Goal: Transaction & Acquisition: Purchase product/service

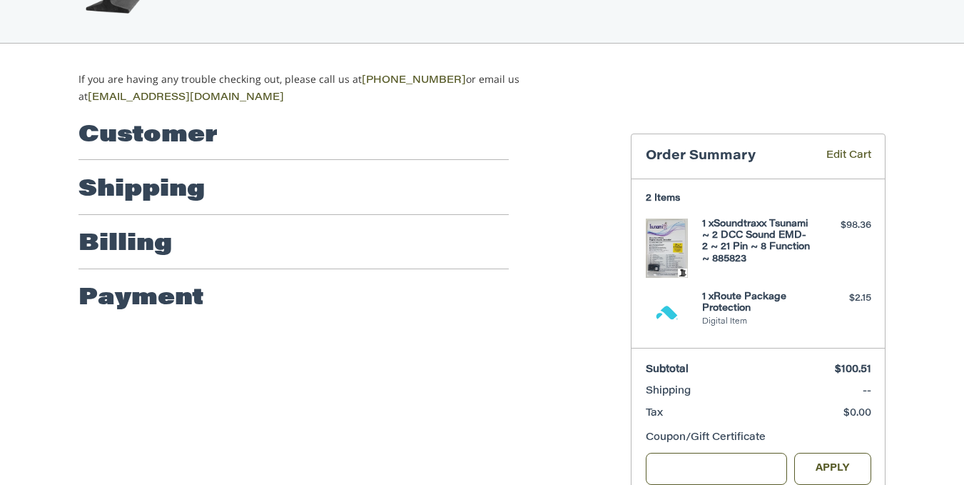
scroll to position [80, 0]
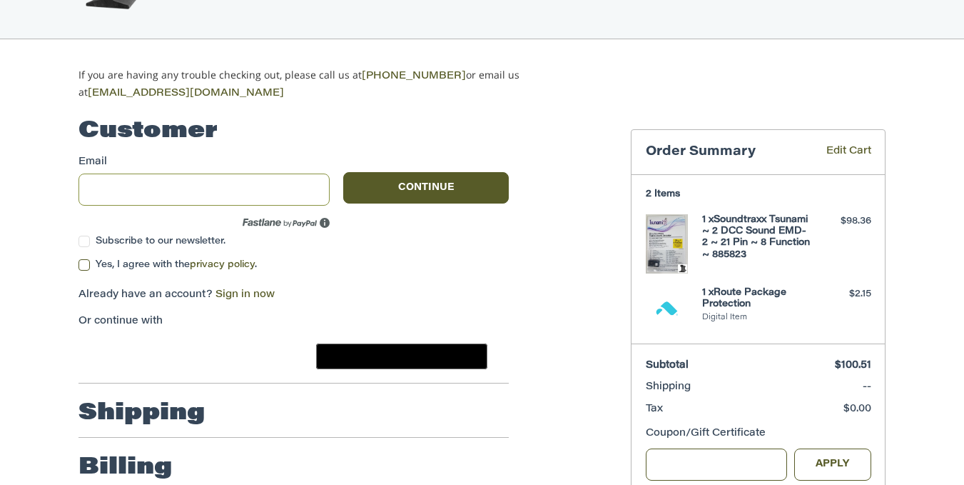
click at [152, 186] on input "Email" at bounding box center [204, 189] width 251 height 32
type input "**********"
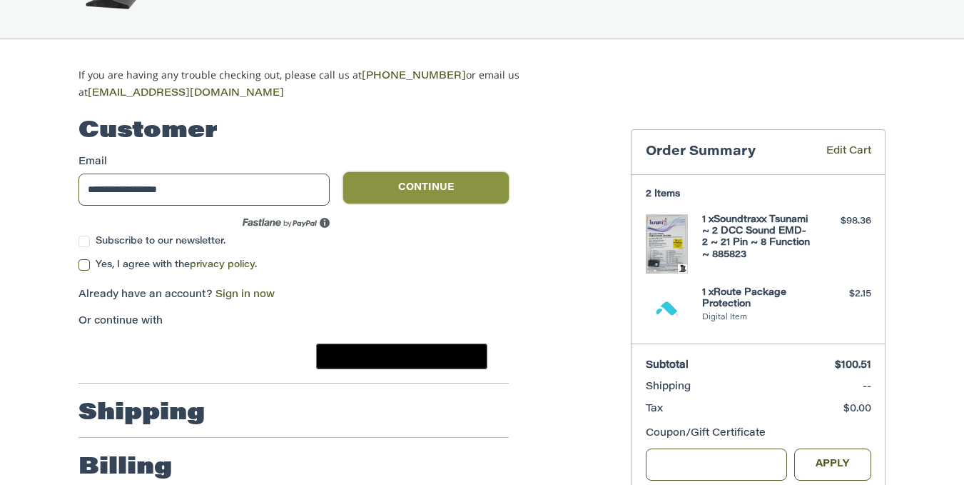
click at [408, 187] on button "Continue" at bounding box center [426, 187] width 166 height 31
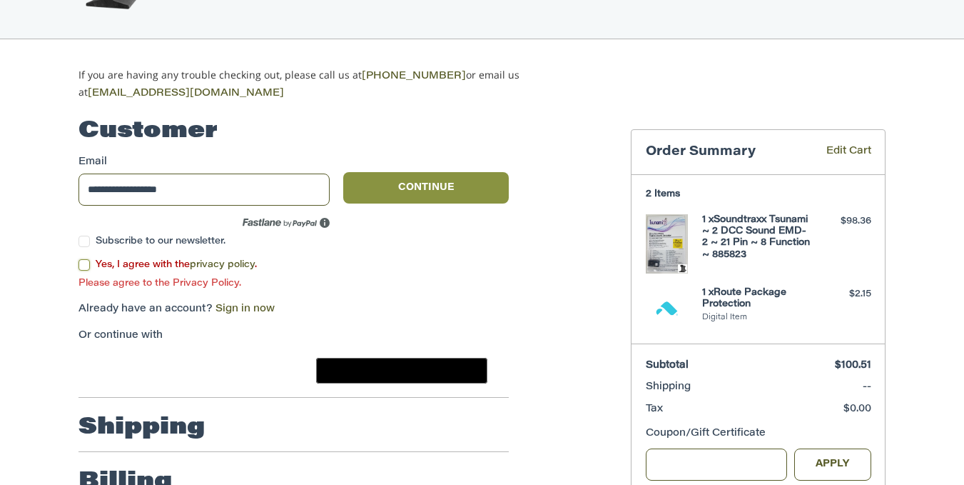
scroll to position [107, 0]
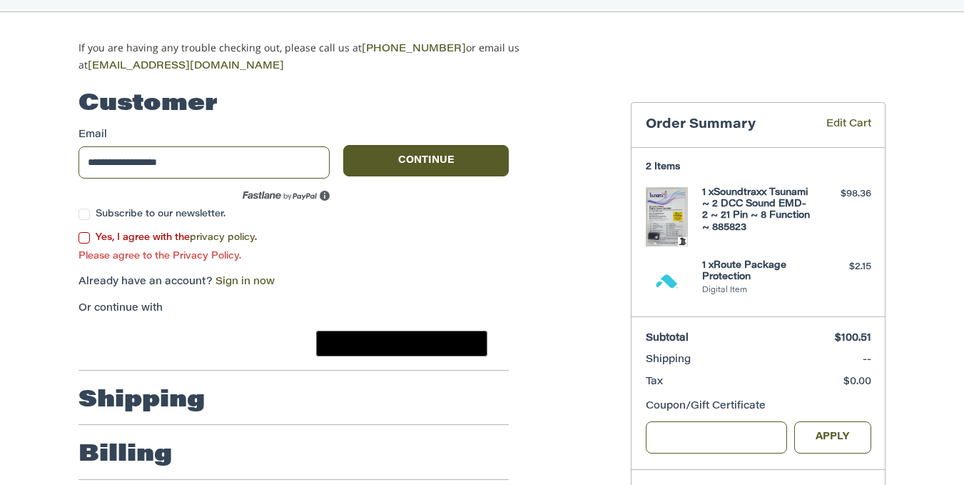
click at [87, 232] on label "Yes, I agree with the privacy policy ." at bounding box center [294, 237] width 430 height 11
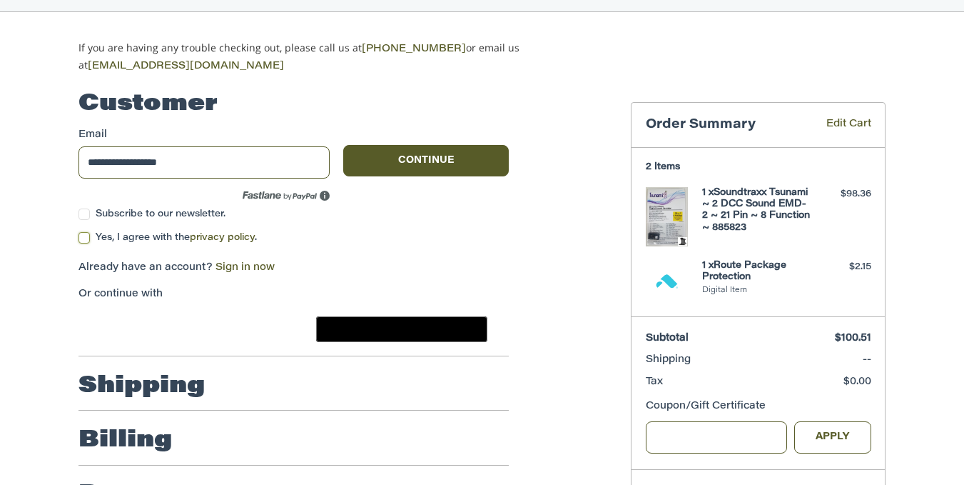
scroll to position [170, 0]
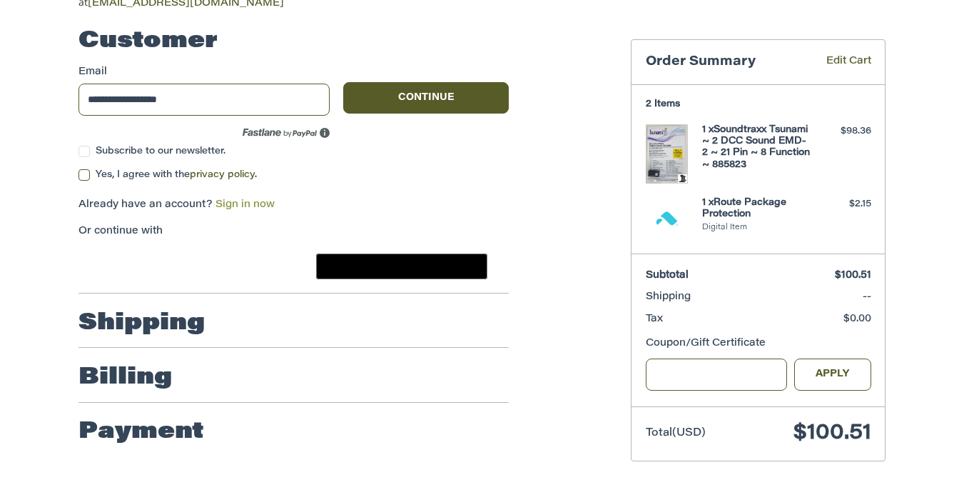
click at [258, 200] on link "Sign in now" at bounding box center [245, 205] width 59 height 10
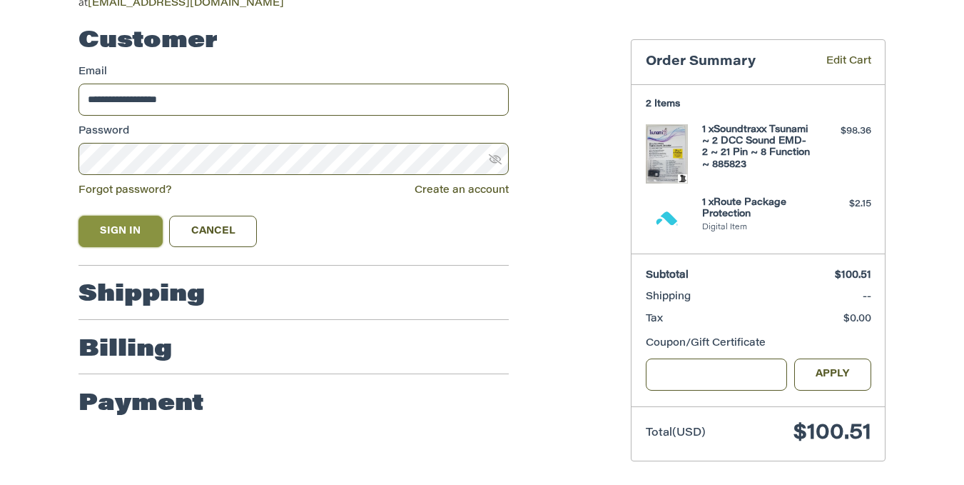
click at [138, 228] on button "Sign In" at bounding box center [121, 231] width 84 height 31
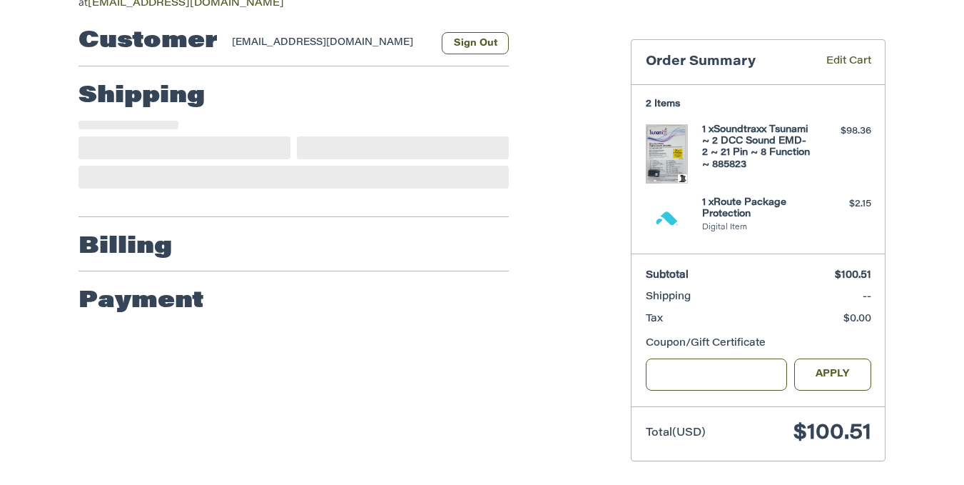
scroll to position [136, 0]
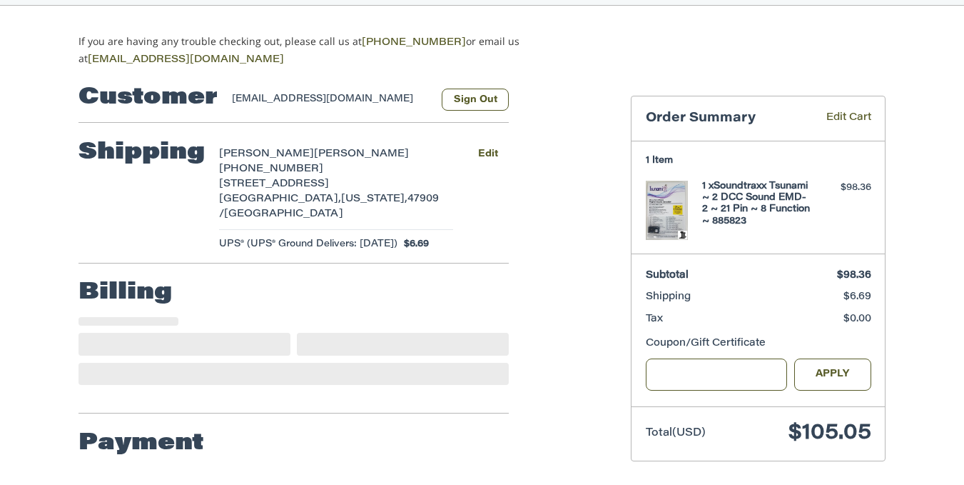
select select "**"
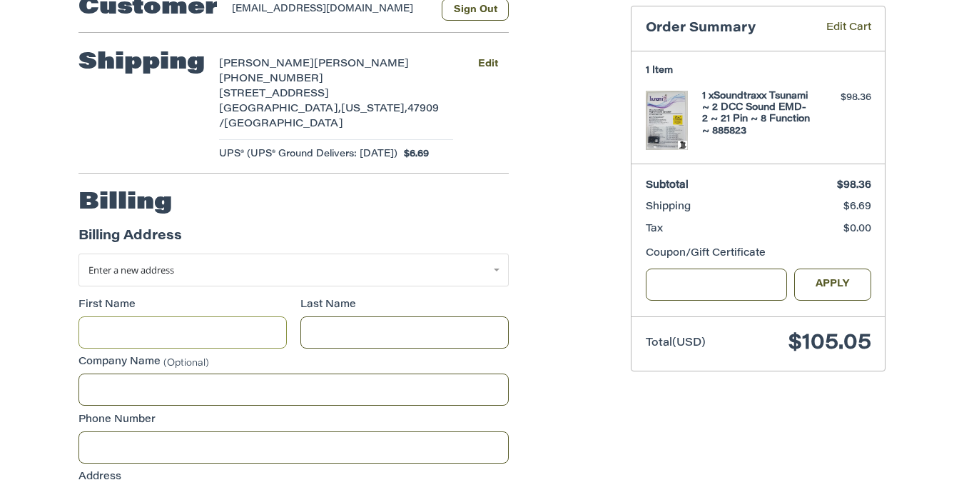
scroll to position [132, 0]
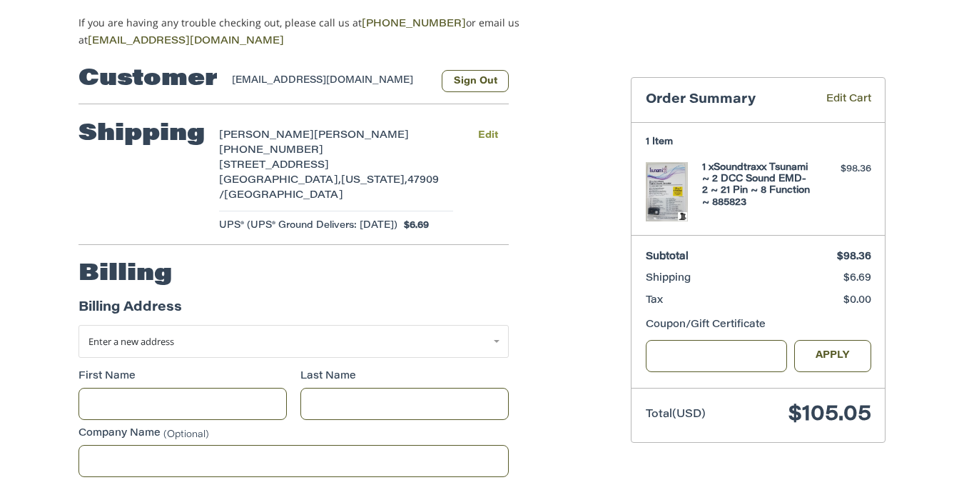
click at [494, 130] on button "Edit" at bounding box center [488, 135] width 42 height 21
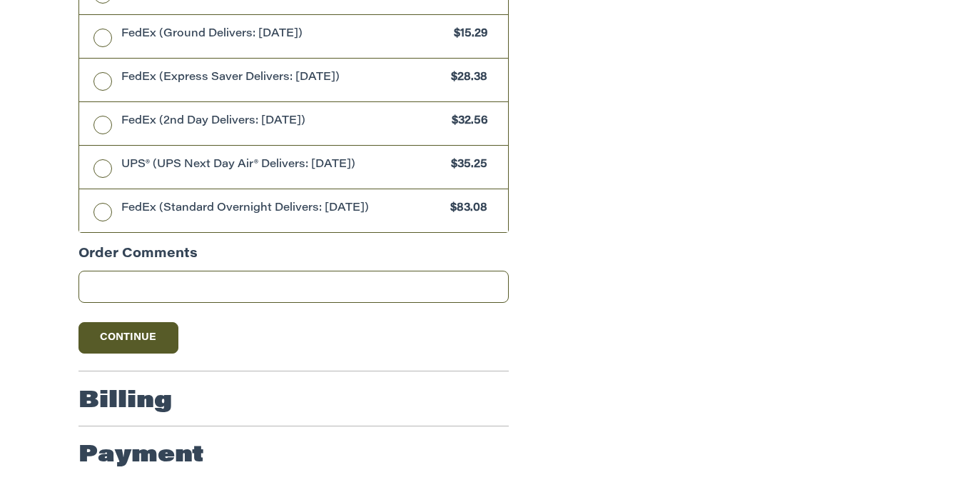
scroll to position [829, 0]
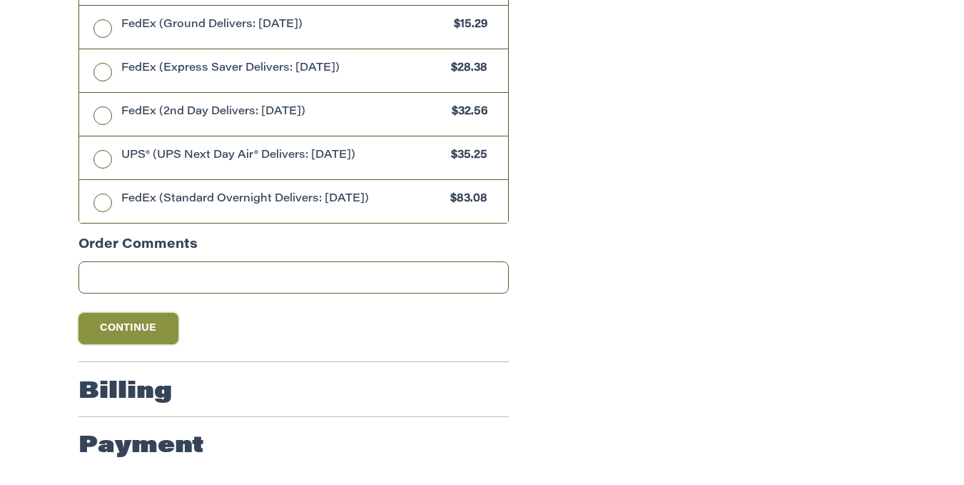
click at [133, 318] on button "Continue" at bounding box center [129, 328] width 100 height 31
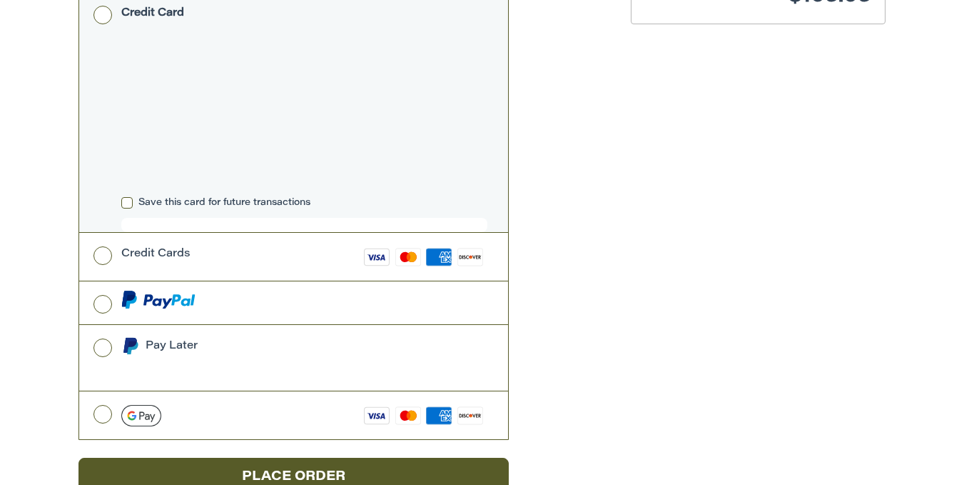
scroll to position [575, 0]
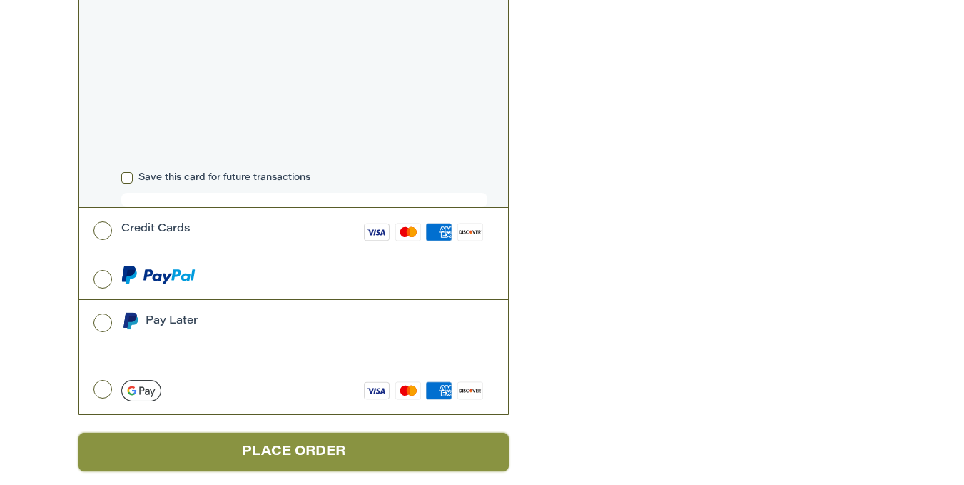
click at [340, 435] on button "Place Order" at bounding box center [294, 451] width 430 height 39
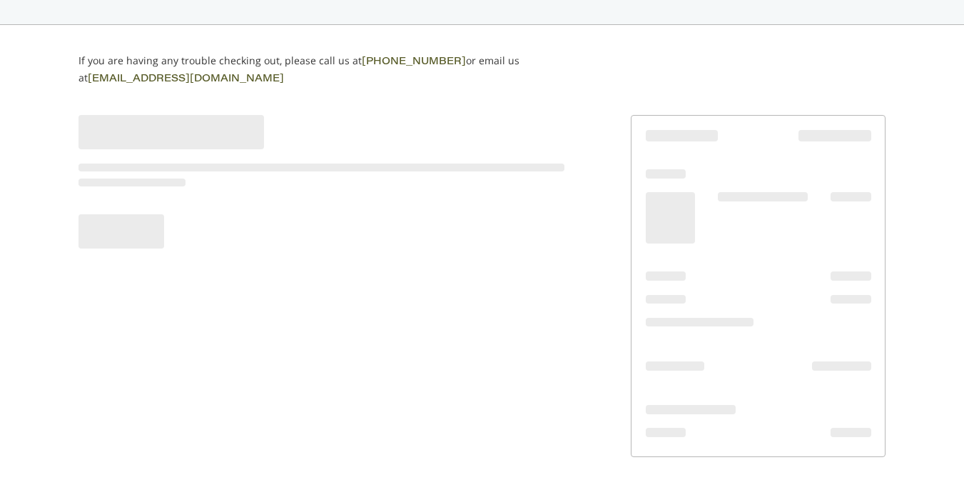
scroll to position [90, 0]
